Goal: Find specific fact: Find specific fact

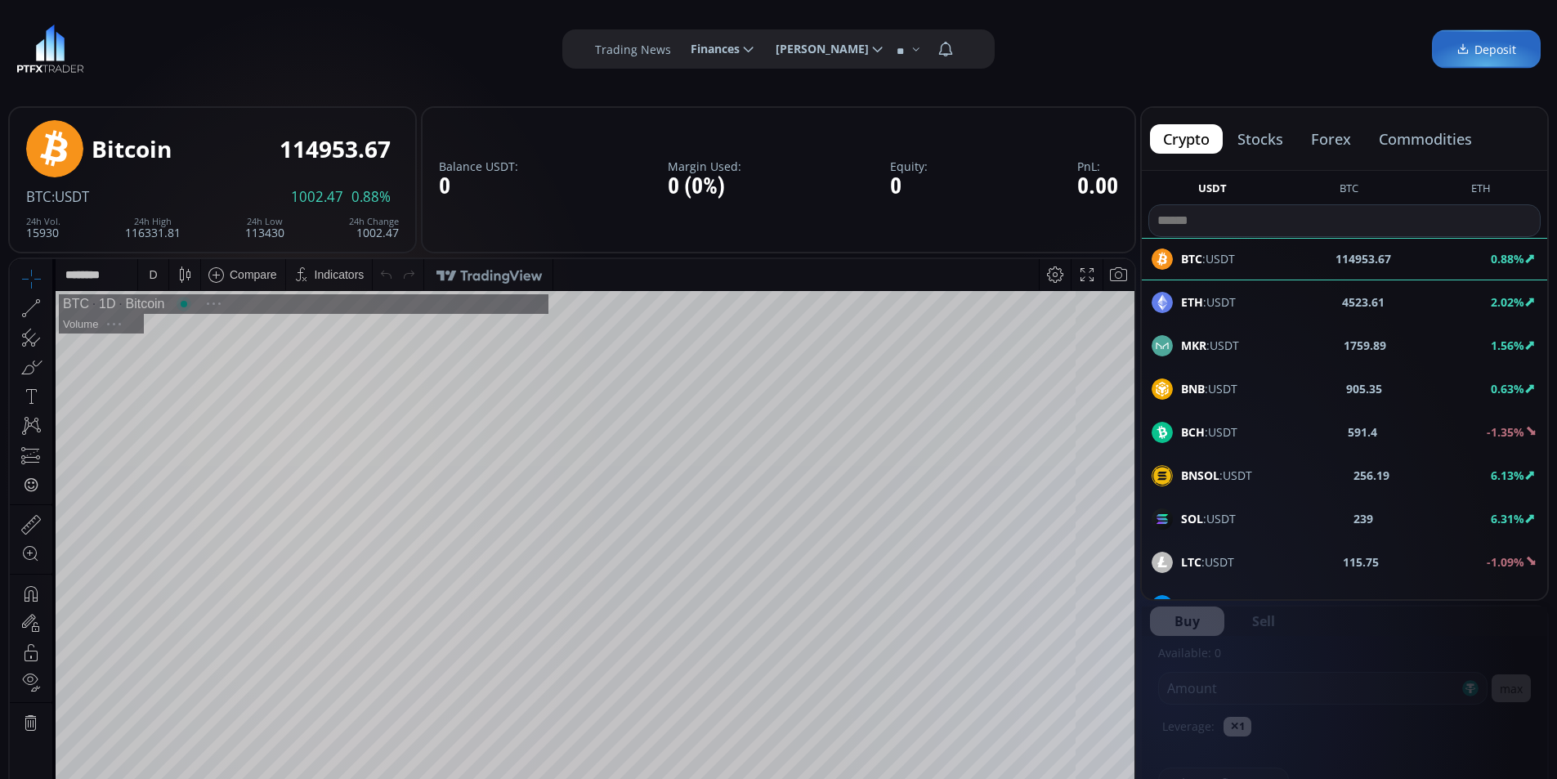
scroll to position [227, 0]
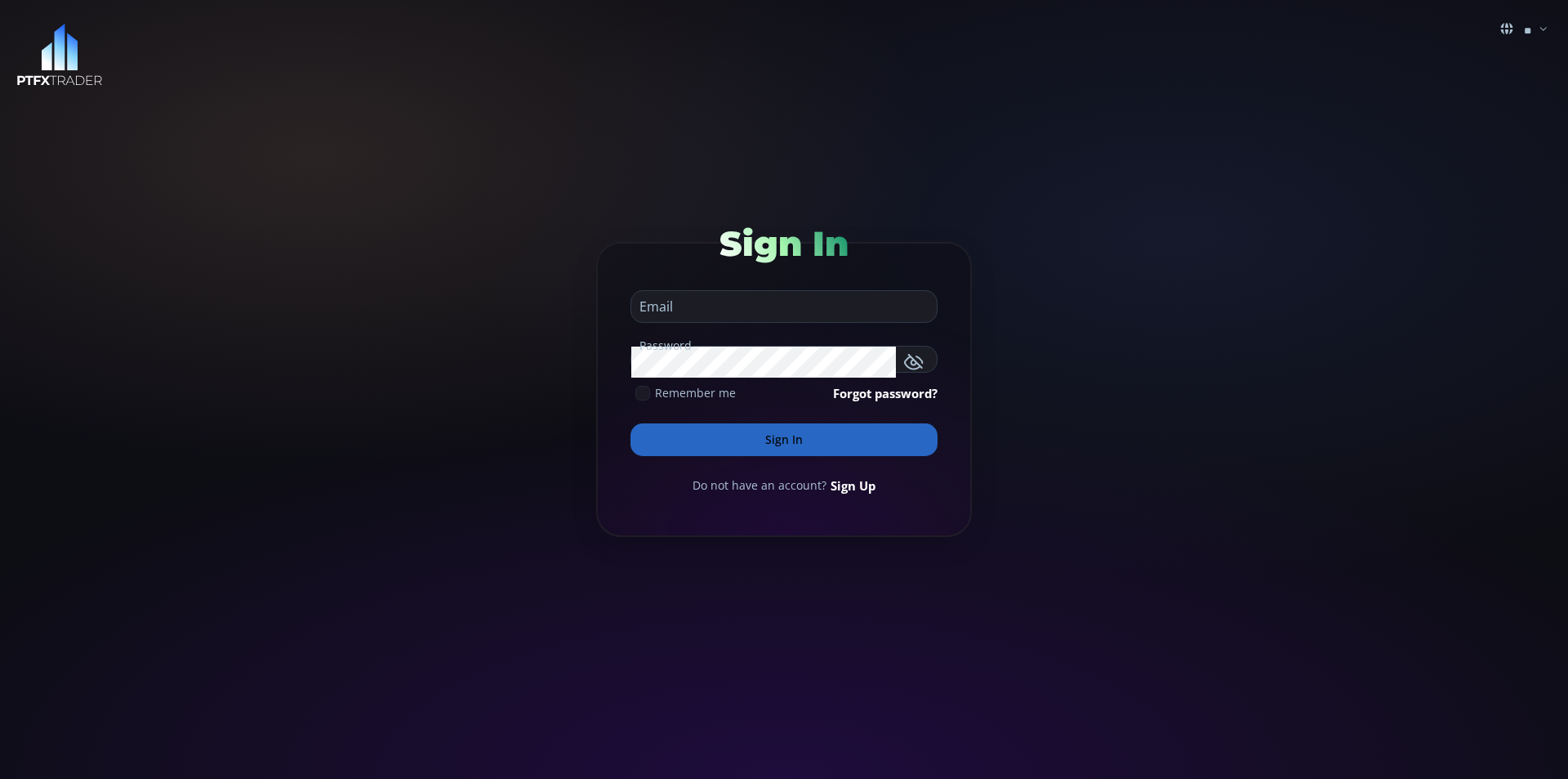
click at [66, 54] on img at bounding box center [59, 55] width 87 height 63
click at [49, 58] on img at bounding box center [59, 55] width 87 height 63
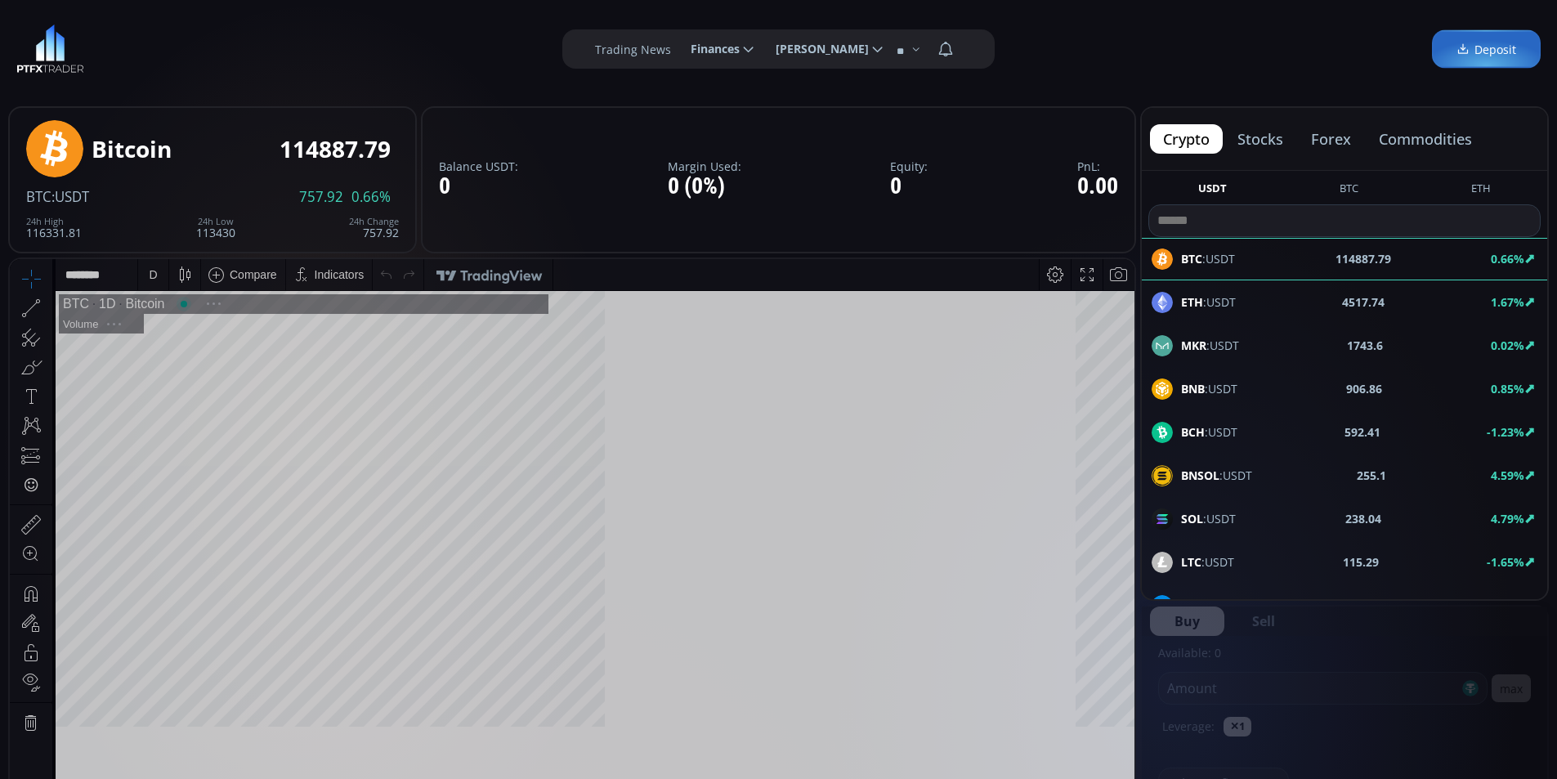
scroll to position [227, 0]
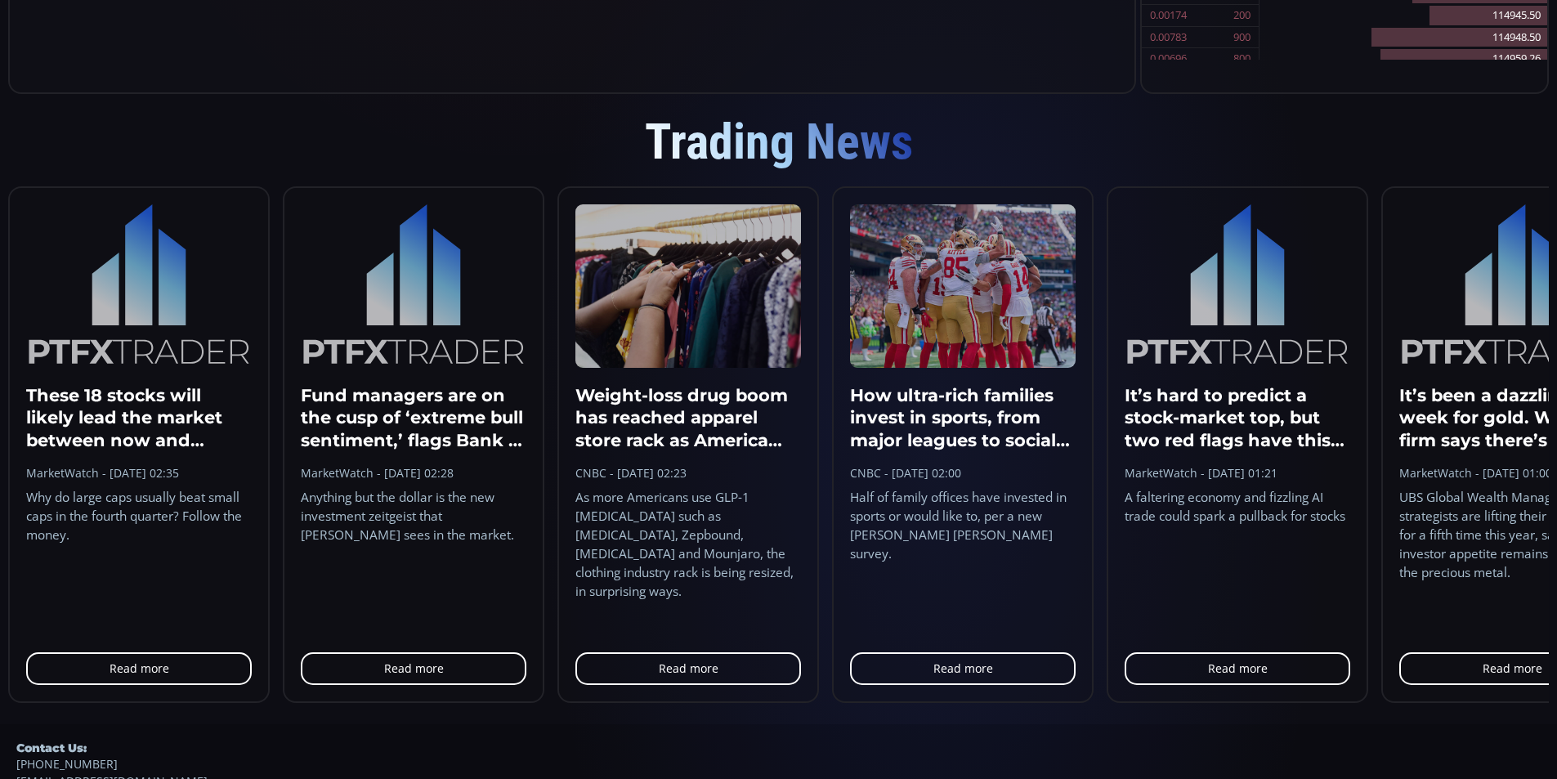
scroll to position [1556, 0]
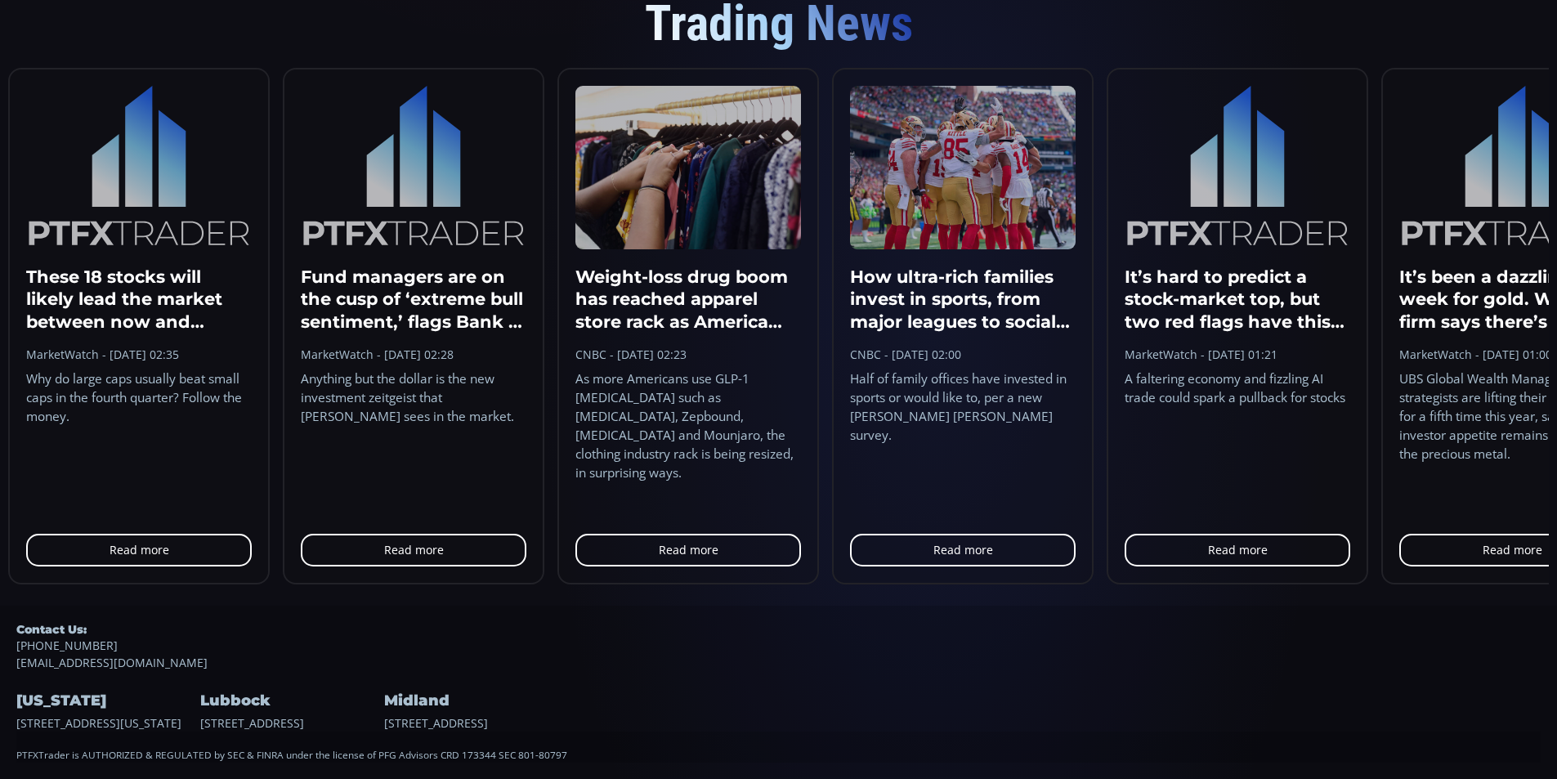
drag, startPoint x: 577, startPoint y: 757, endPoint x: 460, endPoint y: 753, distance: 116.9
click at [460, 753] on div "PTFXTrader is AUTHORIZED & REGULATED by SEC & FINRA under the license of PFG Ad…" at bounding box center [778, 746] width 1524 height 31
drag, startPoint x: 589, startPoint y: 752, endPoint x: 567, endPoint y: 753, distance: 22.1
click at [591, 752] on div "PTFXTrader is AUTHORIZED & REGULATED by SEC & FINRA under the license of PFG Ad…" at bounding box center [778, 746] width 1524 height 31
click at [484, 757] on div "PTFXTrader is AUTHORIZED & REGULATED by SEC & FINRA under the license of PFG Ad…" at bounding box center [778, 746] width 1524 height 31
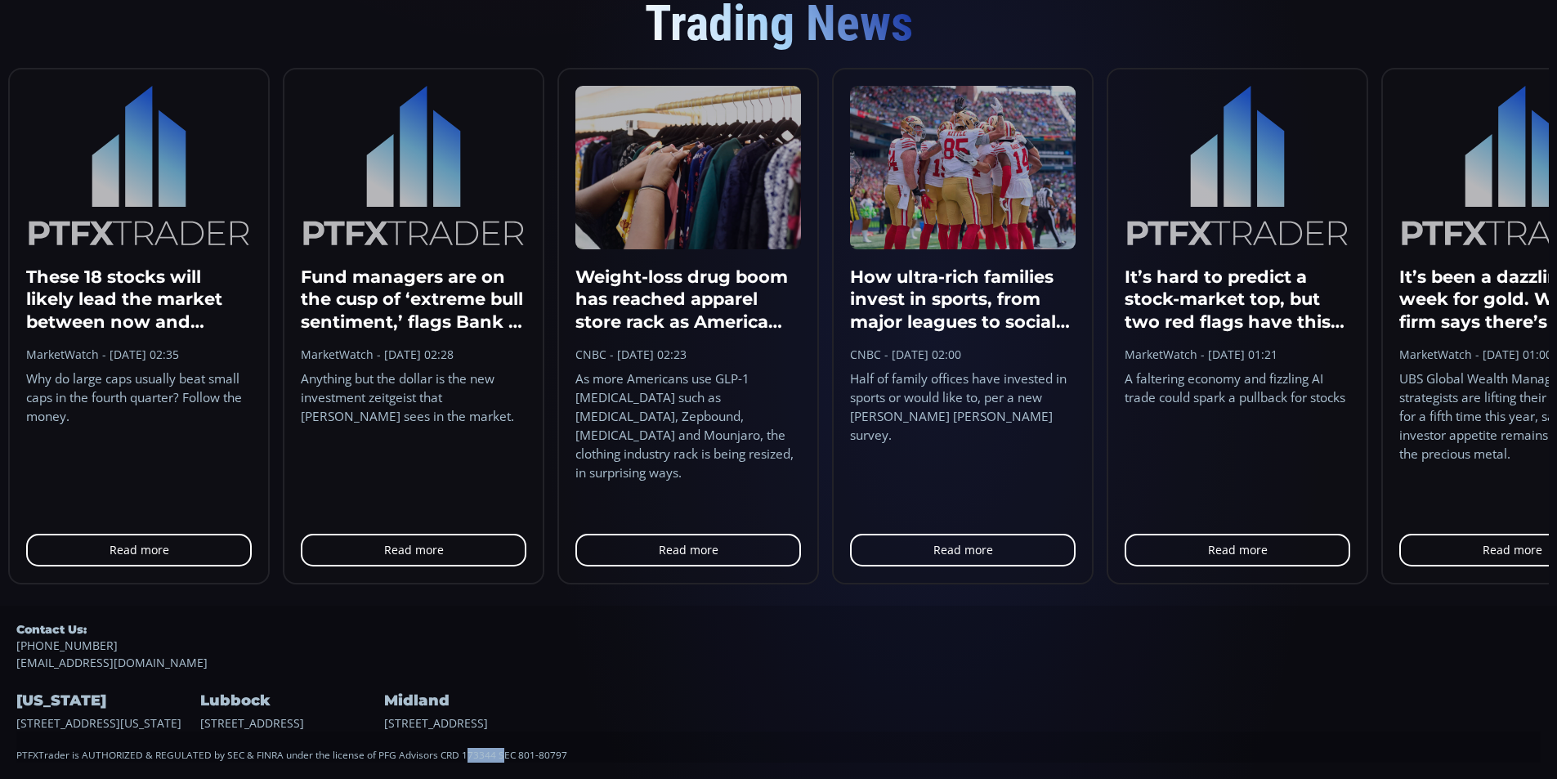
click at [484, 757] on div "PTFXTrader is AUTHORIZED & REGULATED by SEC & FINRA under the license of PFG Ad…" at bounding box center [778, 746] width 1524 height 31
copy div "173344"
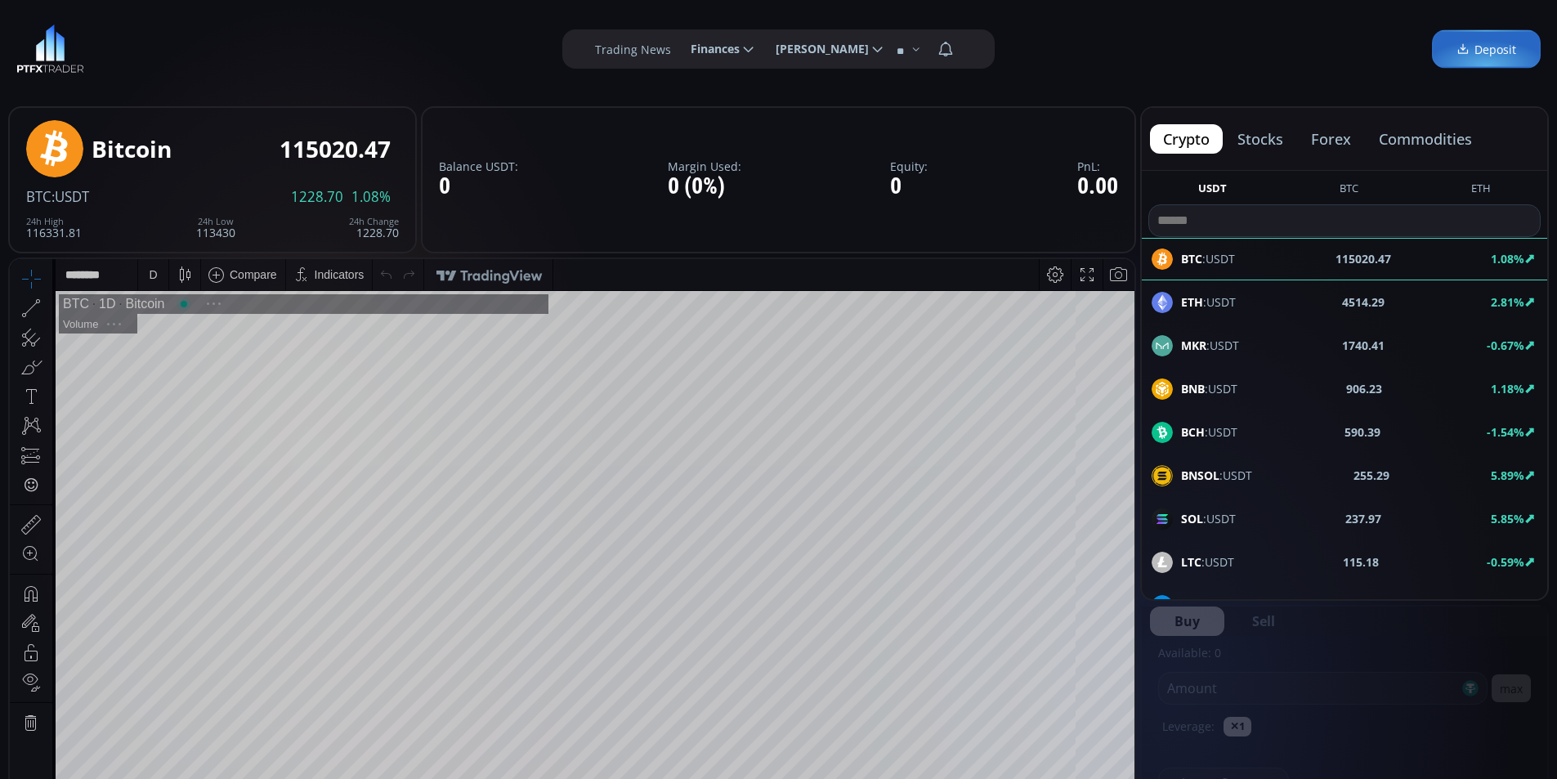
scroll to position [227, 0]
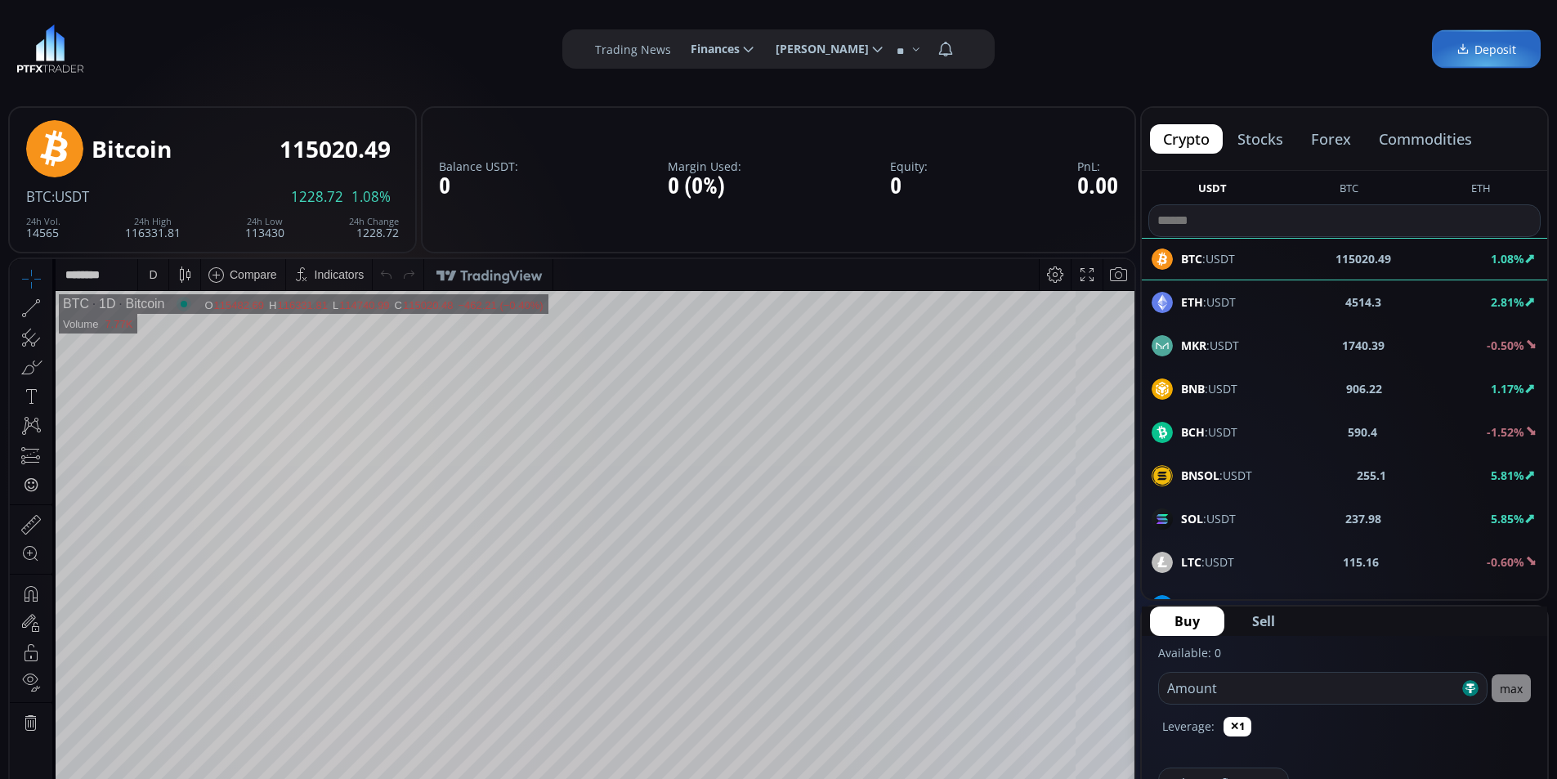
click at [40, 49] on img at bounding box center [50, 49] width 68 height 49
